Goal: Understand process/instructions

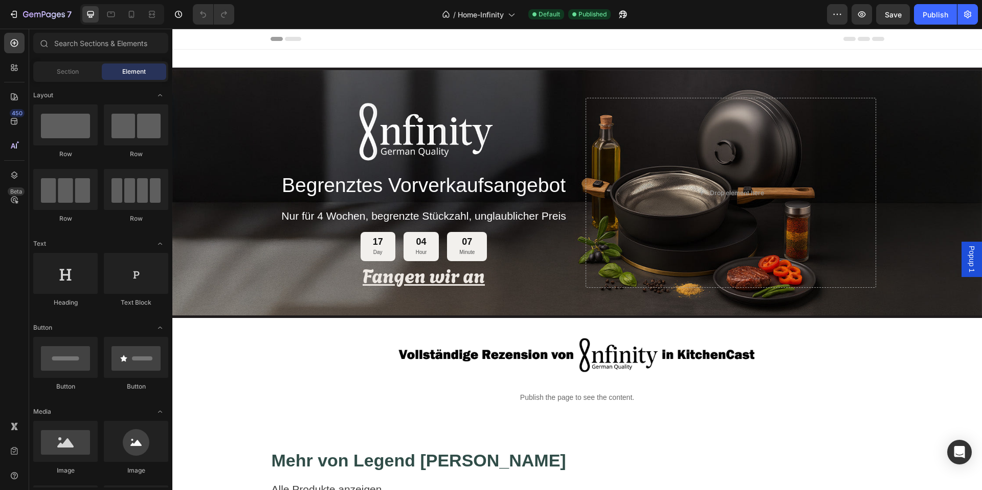
click at [475, 260] on u "Fangen wir an" at bounding box center [424, 274] width 122 height 28
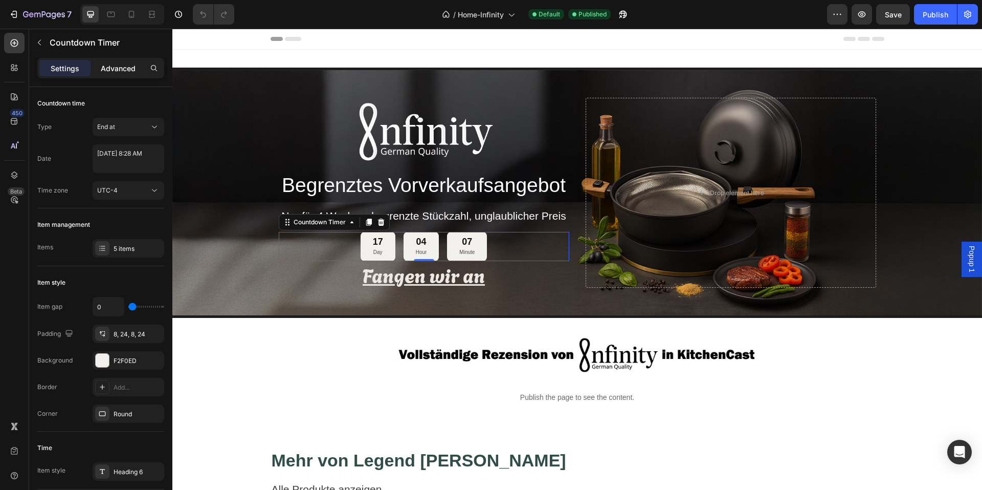
click at [105, 71] on p "Advanced" at bounding box center [118, 68] width 35 height 11
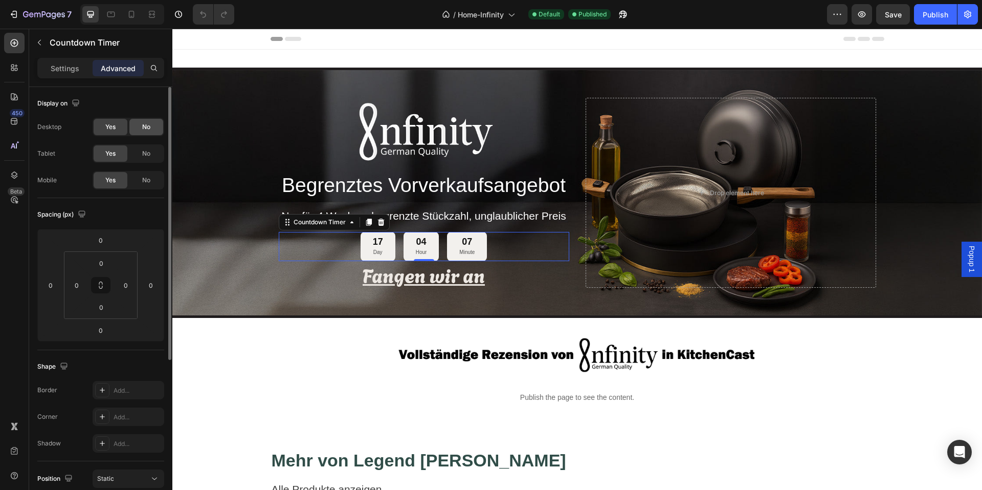
click at [149, 130] on span "No" at bounding box center [146, 126] width 8 height 9
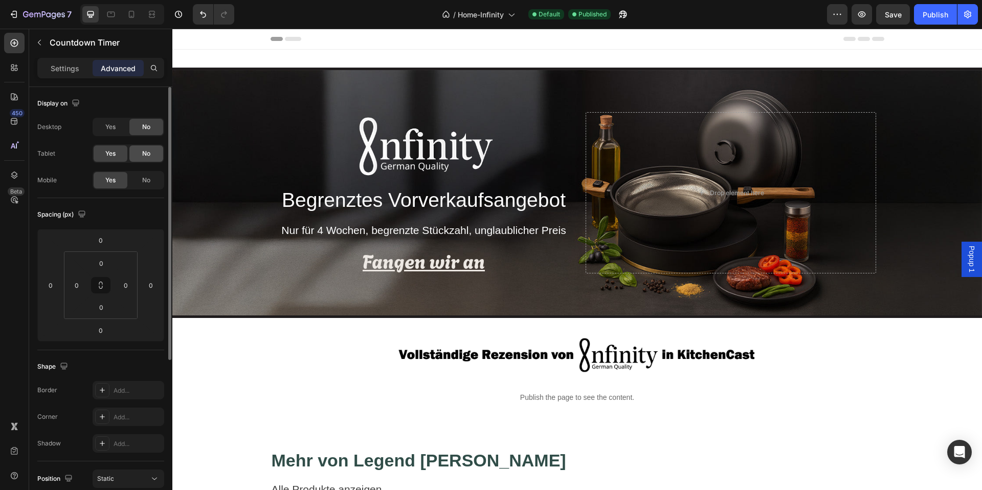
click at [149, 150] on span "No" at bounding box center [146, 153] width 8 height 9
click at [148, 172] on div "No" at bounding box center [146, 180] width 34 height 16
click at [148, 178] on span "No" at bounding box center [146, 179] width 8 height 9
click at [114, 156] on span "Yes" at bounding box center [110, 153] width 10 height 9
click at [113, 123] on span "Yes" at bounding box center [110, 126] width 10 height 9
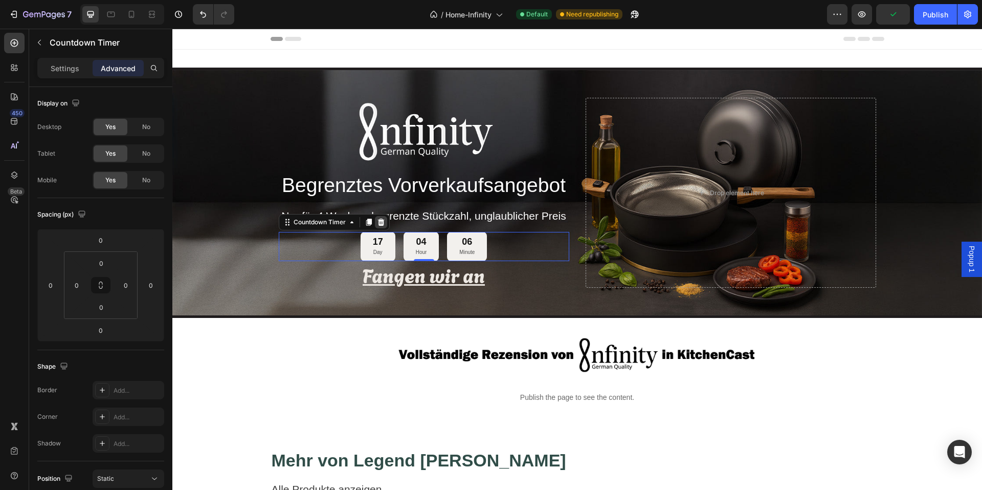
click at [378, 216] on div at bounding box center [381, 222] width 12 height 12
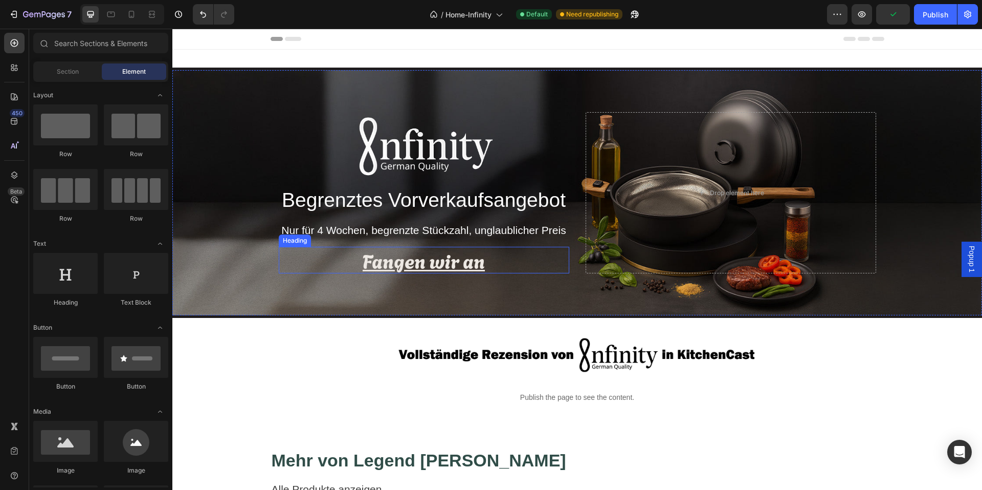
click at [516, 265] on h2 "Fangen wir an" at bounding box center [424, 260] width 291 height 27
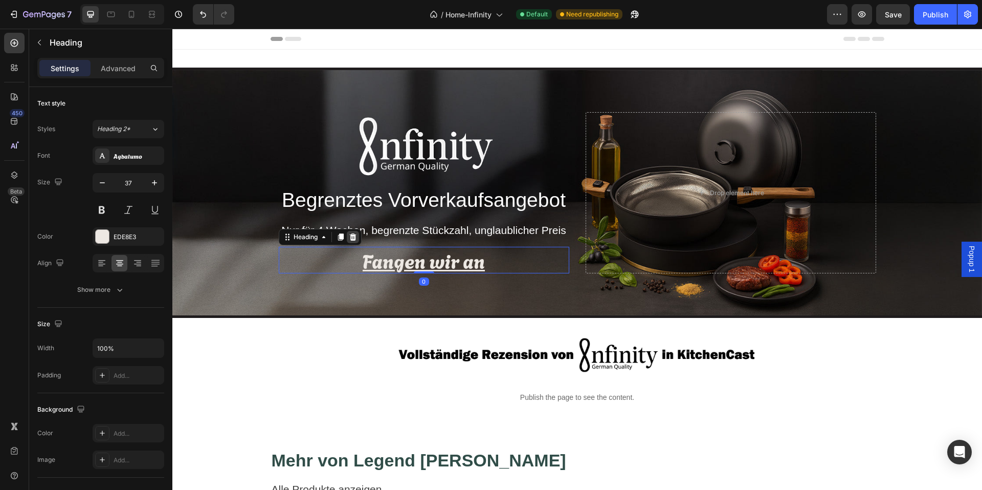
click at [349, 236] on icon at bounding box center [352, 236] width 7 height 7
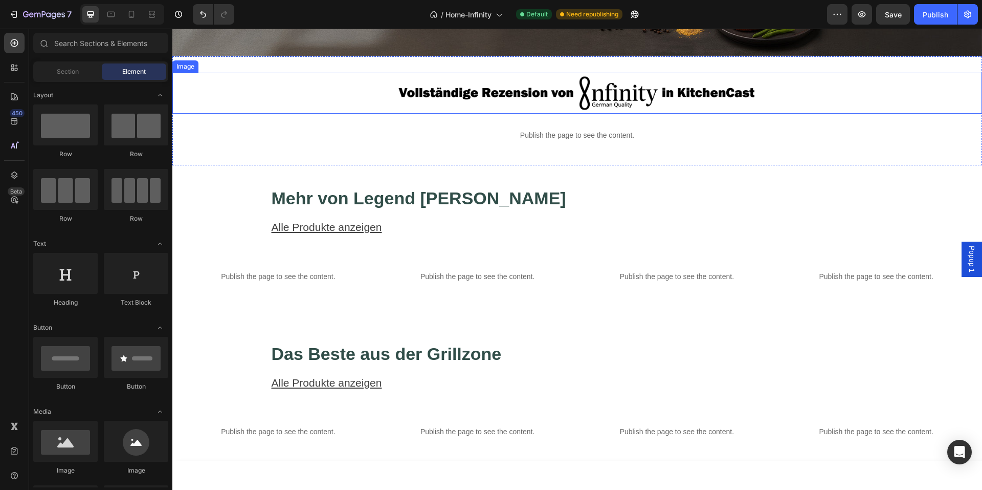
scroll to position [256, 0]
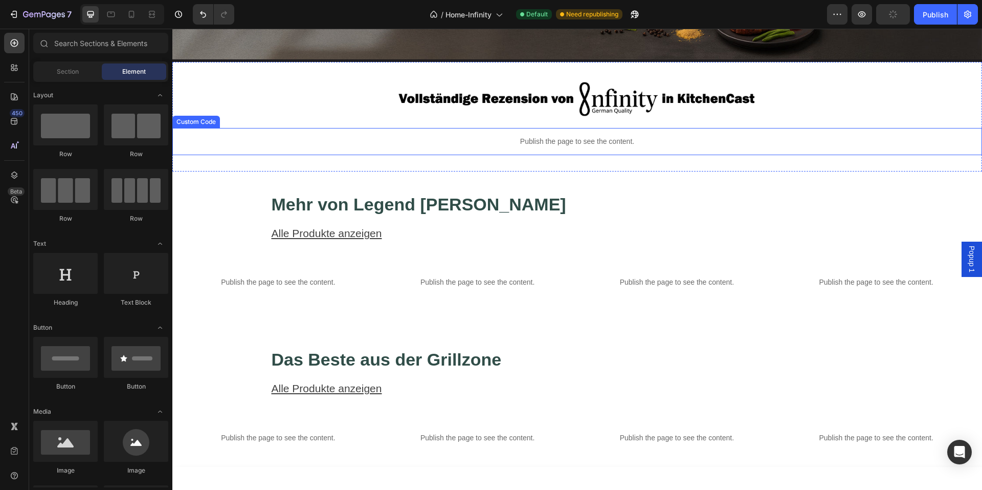
click at [557, 138] on p "Publish the page to see the content." at bounding box center [577, 141] width 810 height 11
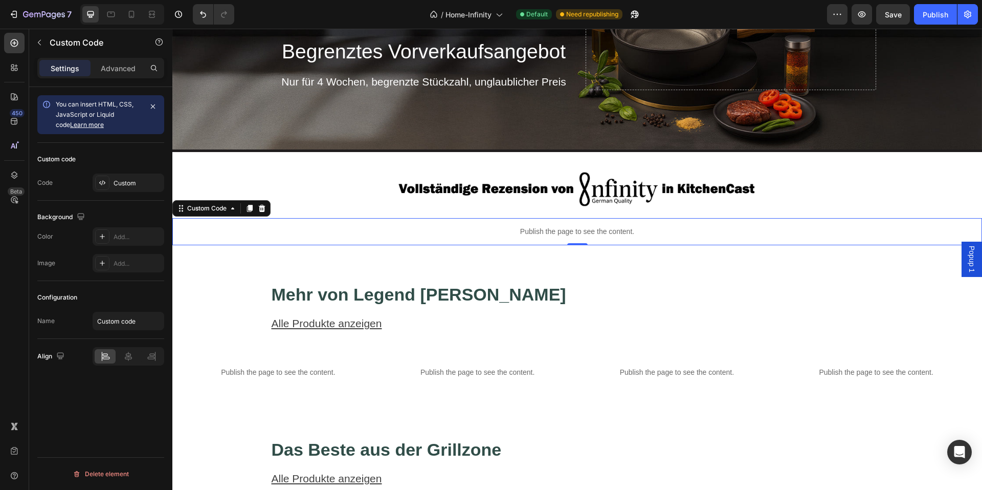
scroll to position [0, 0]
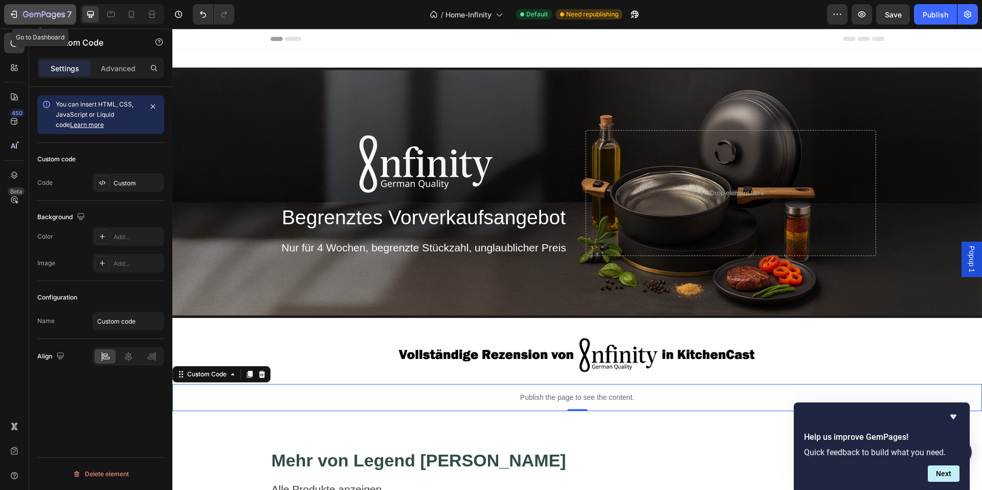
click at [17, 15] on icon "button" at bounding box center [14, 14] width 10 height 10
